Goal: Task Accomplishment & Management: Manage account settings

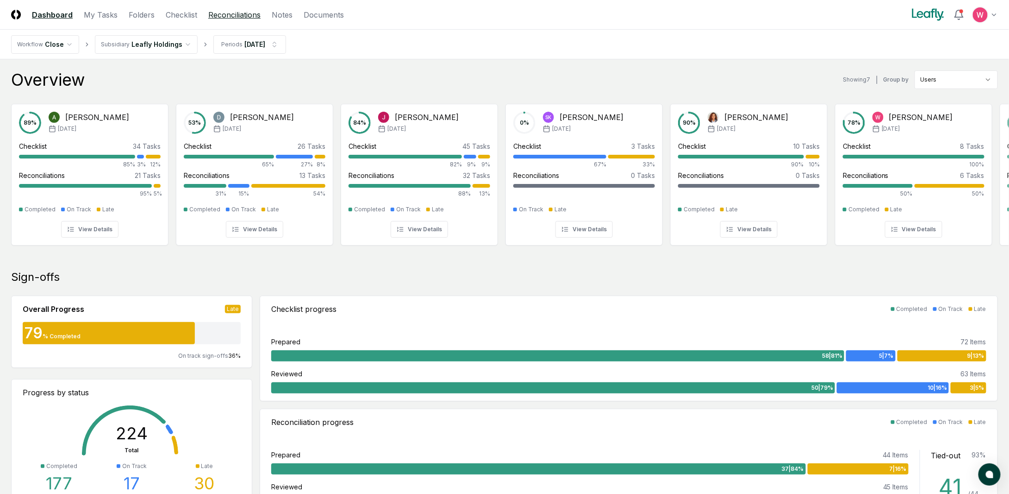
click at [232, 16] on link "Reconciliations" at bounding box center [234, 14] width 52 height 11
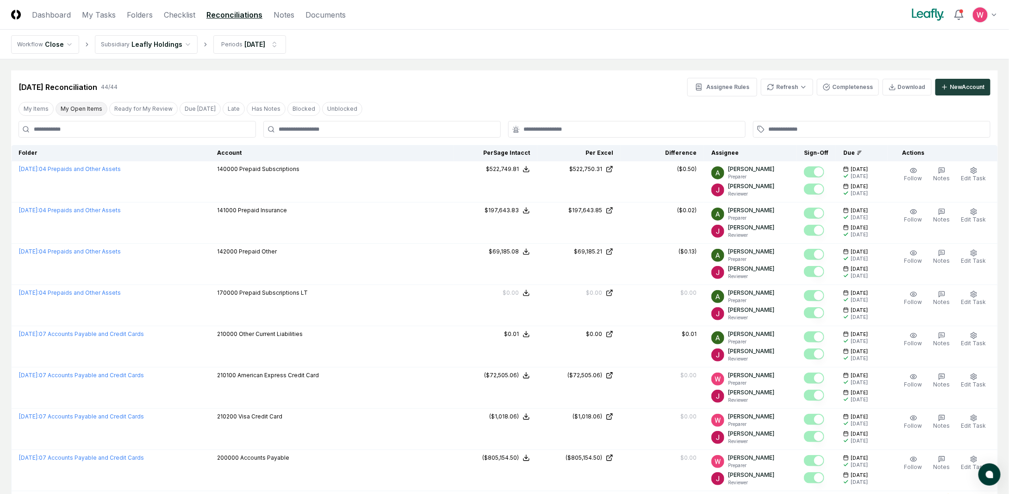
click at [81, 113] on button "My Open Items" at bounding box center [82, 109] width 52 height 14
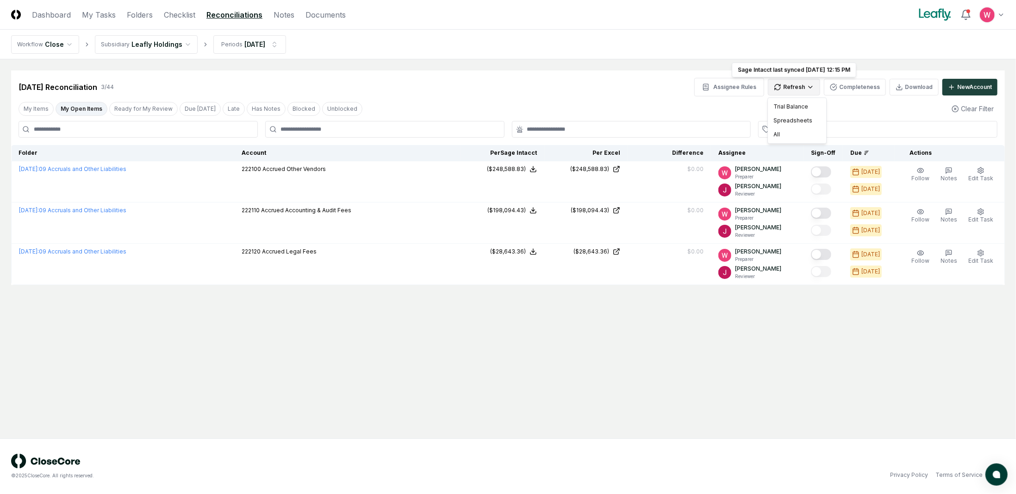
click at [799, 89] on html "CloseCore Dashboard My Tasks Folders Checklist Reconciliations Notes Documents …" at bounding box center [508, 247] width 1016 height 494
click at [780, 132] on div "All" at bounding box center [797, 134] width 55 height 14
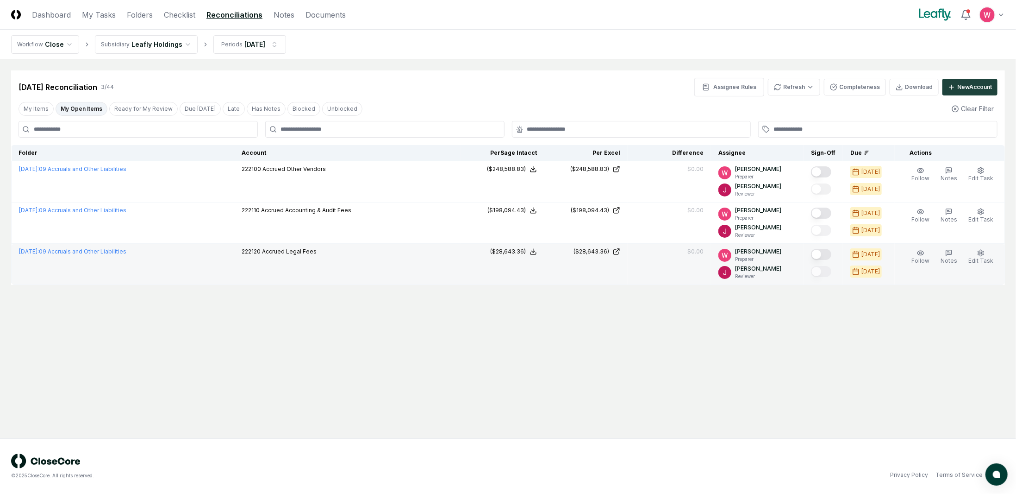
click at [821, 252] on button "Mark complete" at bounding box center [821, 254] width 20 height 11
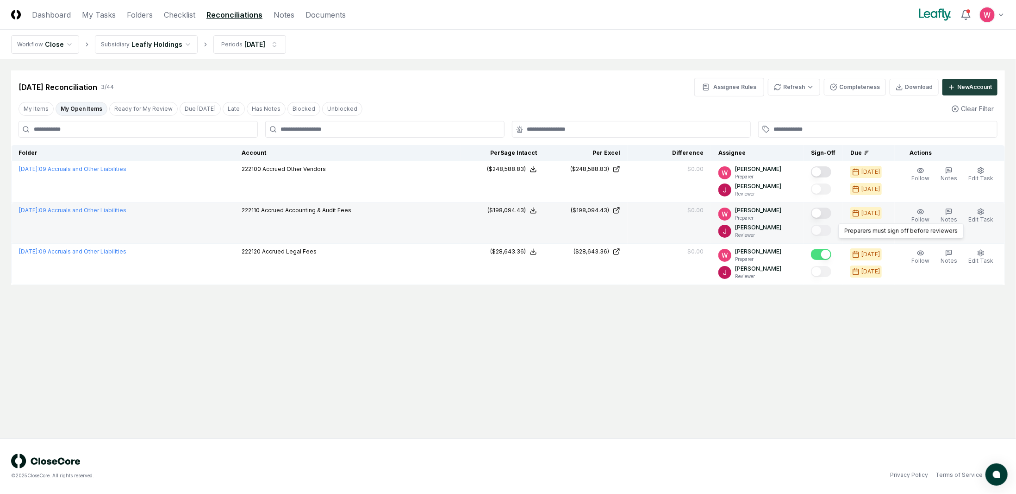
click at [823, 211] on button "Mark complete" at bounding box center [821, 212] width 20 height 11
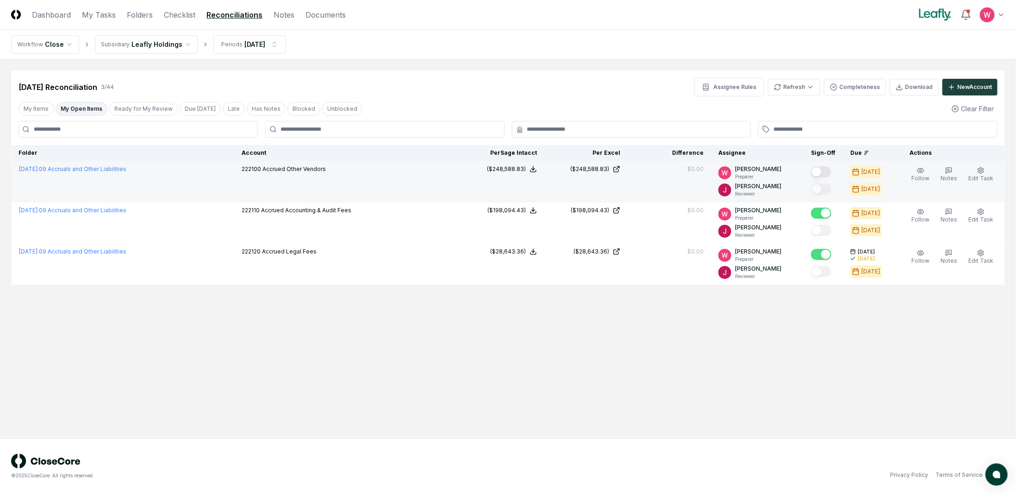
drag, startPoint x: 824, startPoint y: 171, endPoint x: 814, endPoint y: 171, distance: 10.2
click at [824, 170] on button "Mark complete" at bounding box center [821, 171] width 20 height 11
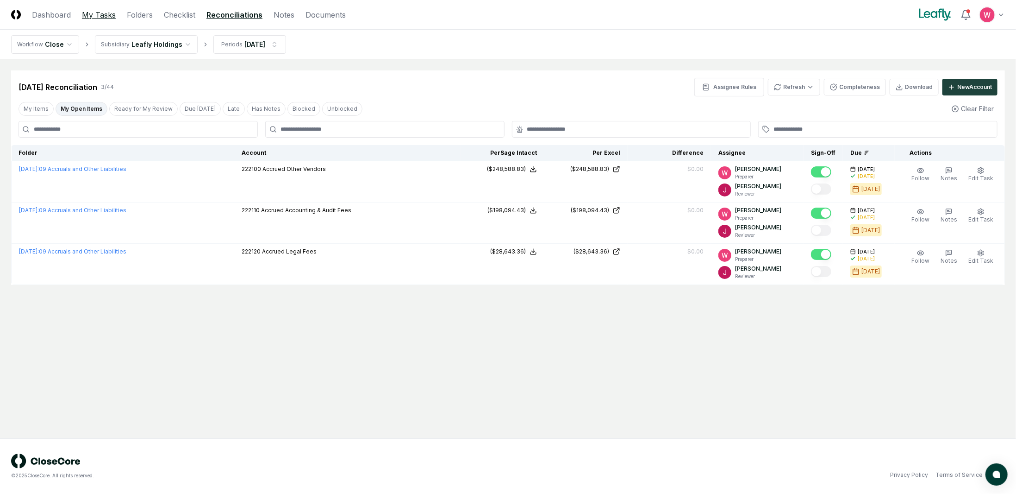
click at [104, 16] on link "My Tasks" at bounding box center [99, 14] width 34 height 11
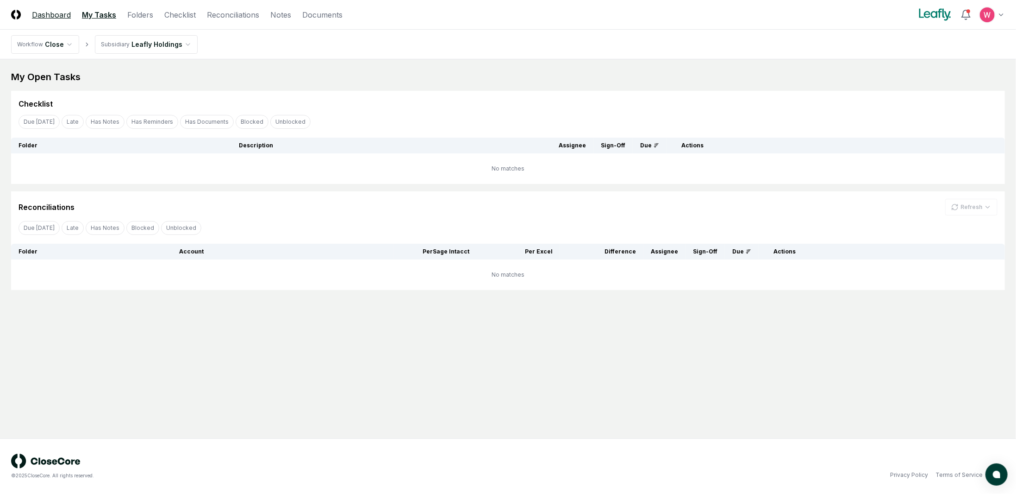
click at [68, 14] on link "Dashboard" at bounding box center [51, 14] width 39 height 11
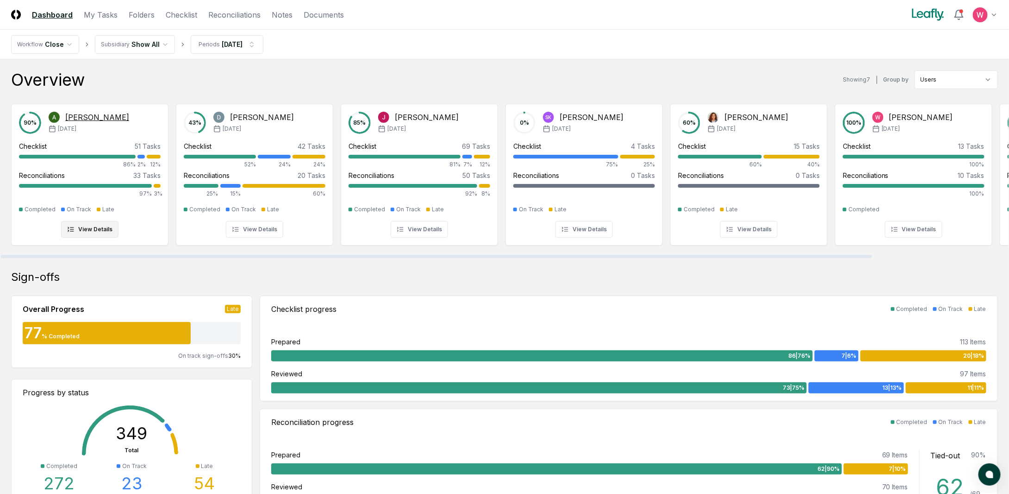
drag, startPoint x: 213, startPoint y: 257, endPoint x: 105, endPoint y: 241, distance: 109.5
click at [111, 255] on div at bounding box center [436, 256] width 872 height 3
